Goal: Task Accomplishment & Management: Manage account settings

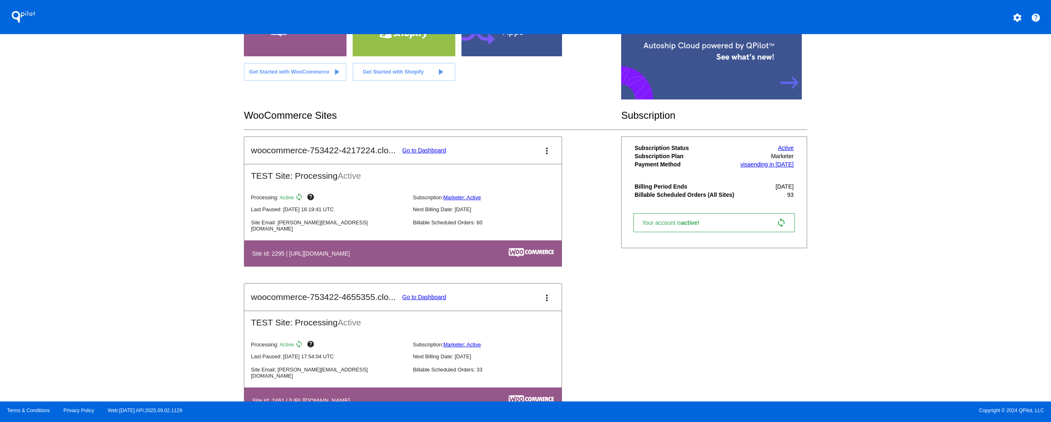
scroll to position [107, 0]
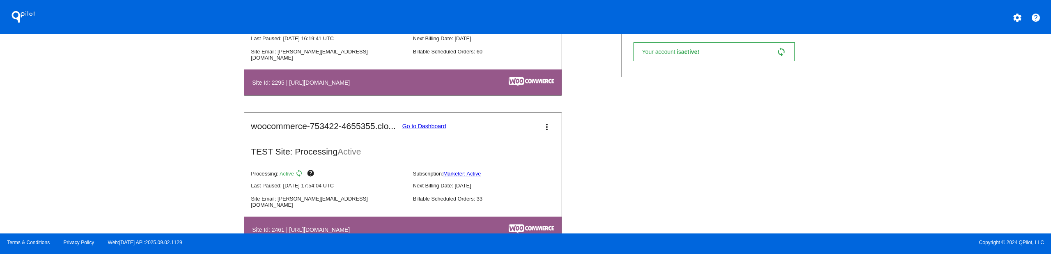
scroll to position [275, 0]
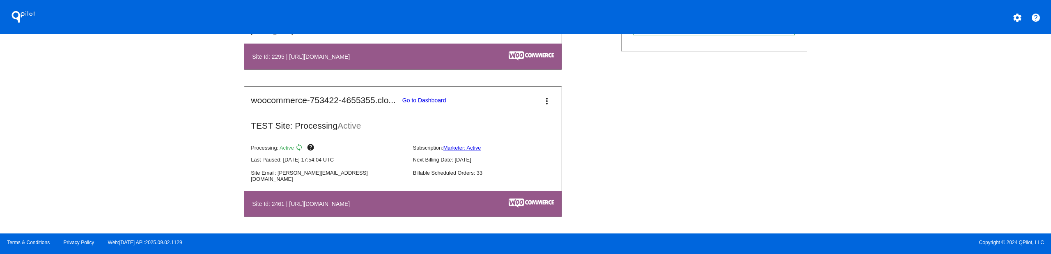
click at [431, 98] on link "Go to Dashboard" at bounding box center [424, 100] width 44 height 7
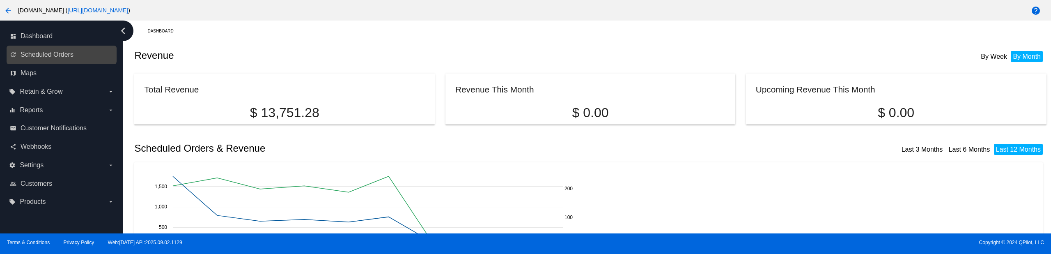
click at [74, 51] on link "update Scheduled Orders" at bounding box center [62, 54] width 104 height 13
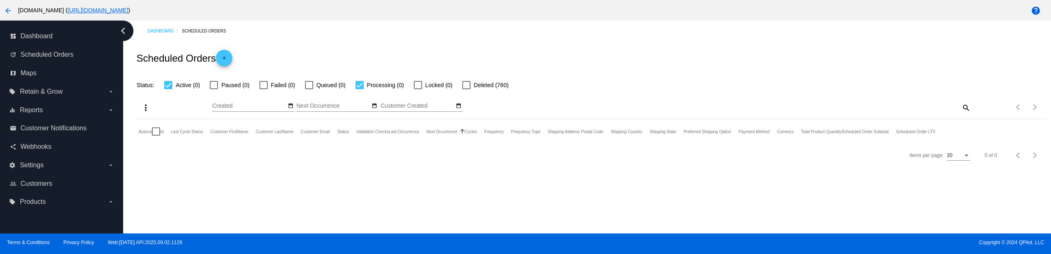
click at [356, 83] on div at bounding box center [359, 85] width 8 height 8
click at [359, 89] on input "Processing (0)" at bounding box center [359, 89] width 0 height 0
checkbox input "false"
click at [398, 52] on div "Scheduled Orders add" at bounding box center [590, 57] width 912 height 33
click at [468, 84] on div at bounding box center [466, 85] width 8 height 8
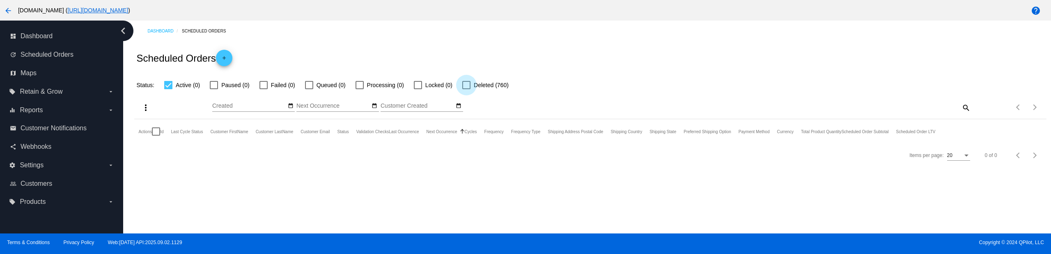
click at [466, 89] on input "Deleted (760)" at bounding box center [466, 89] width 0 height 0
checkbox input "true"
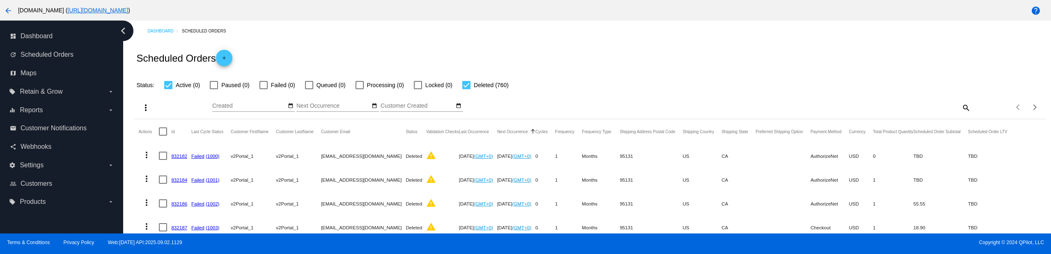
click at [183, 155] on link "832182" at bounding box center [179, 155] width 16 height 5
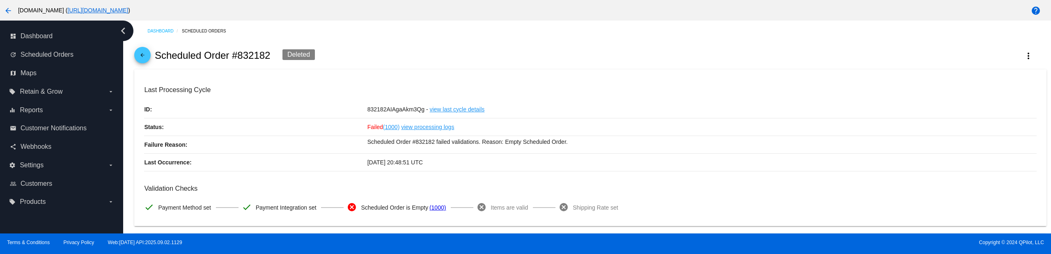
click at [471, 110] on link "view last cycle details" at bounding box center [456, 109] width 55 height 17
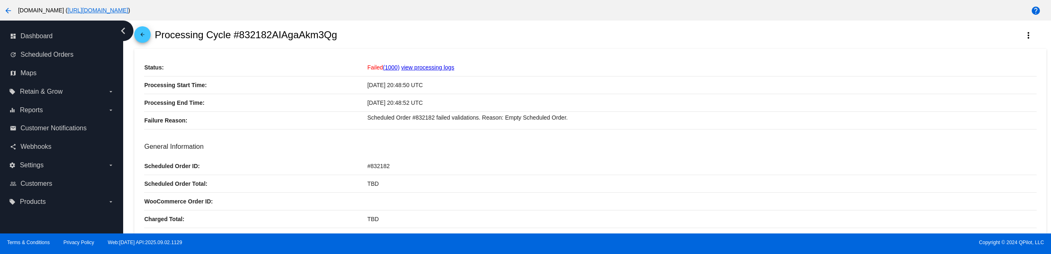
scroll to position [19, 0]
